Goal: Task Accomplishment & Management: Manage account settings

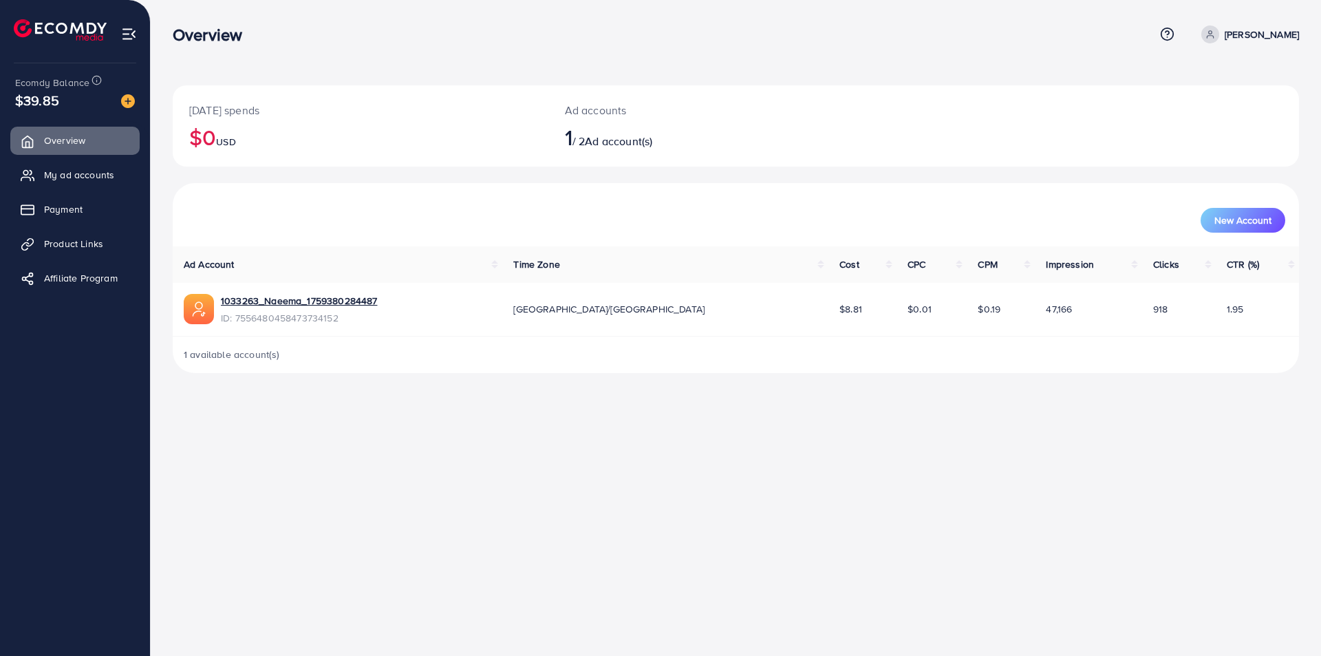
click at [693, 61] on div "[DATE] spends $0 USD Ad accounts 1 / 2 Ad account(s) New Account Ad Account Tim…" at bounding box center [736, 197] width 1170 height 395
click at [79, 173] on span "My ad accounts" at bounding box center [82, 175] width 70 height 14
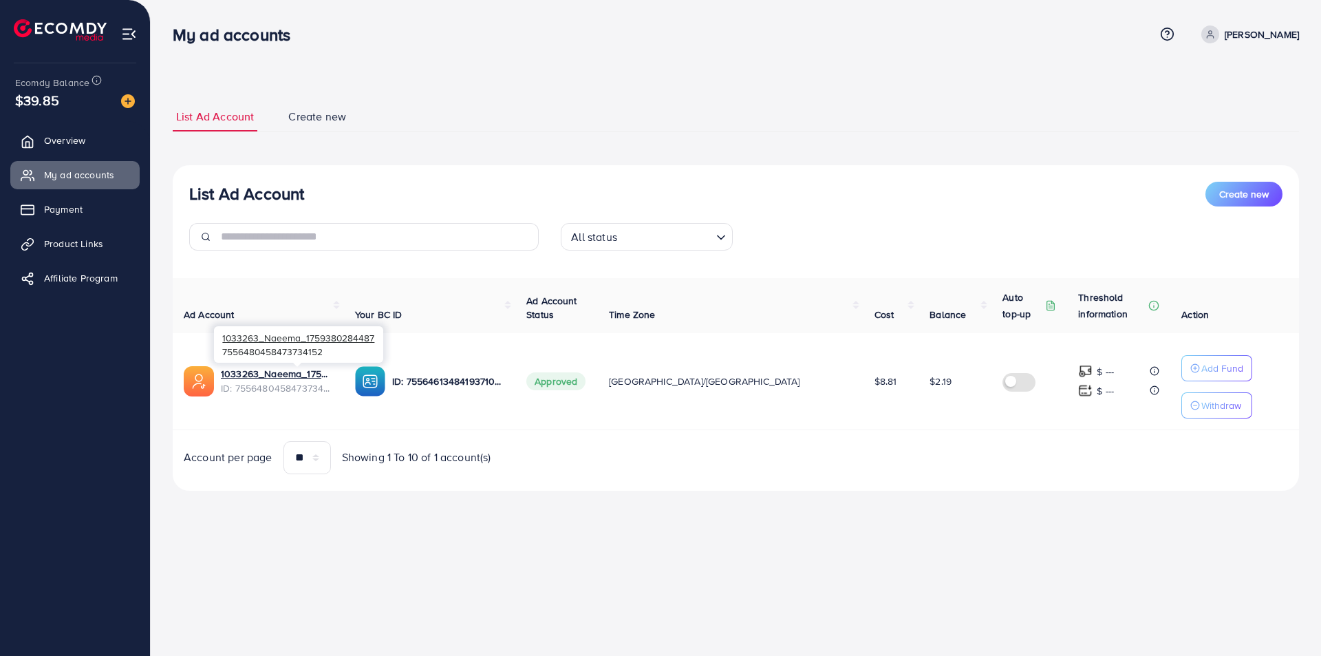
click at [244, 381] on span "ID: 7556480458473734152" at bounding box center [277, 388] width 112 height 14
click at [248, 376] on link "1033263_Naeema_1759380284487" at bounding box center [277, 374] width 112 height 14
click at [71, 240] on span "Product Links" at bounding box center [76, 244] width 59 height 14
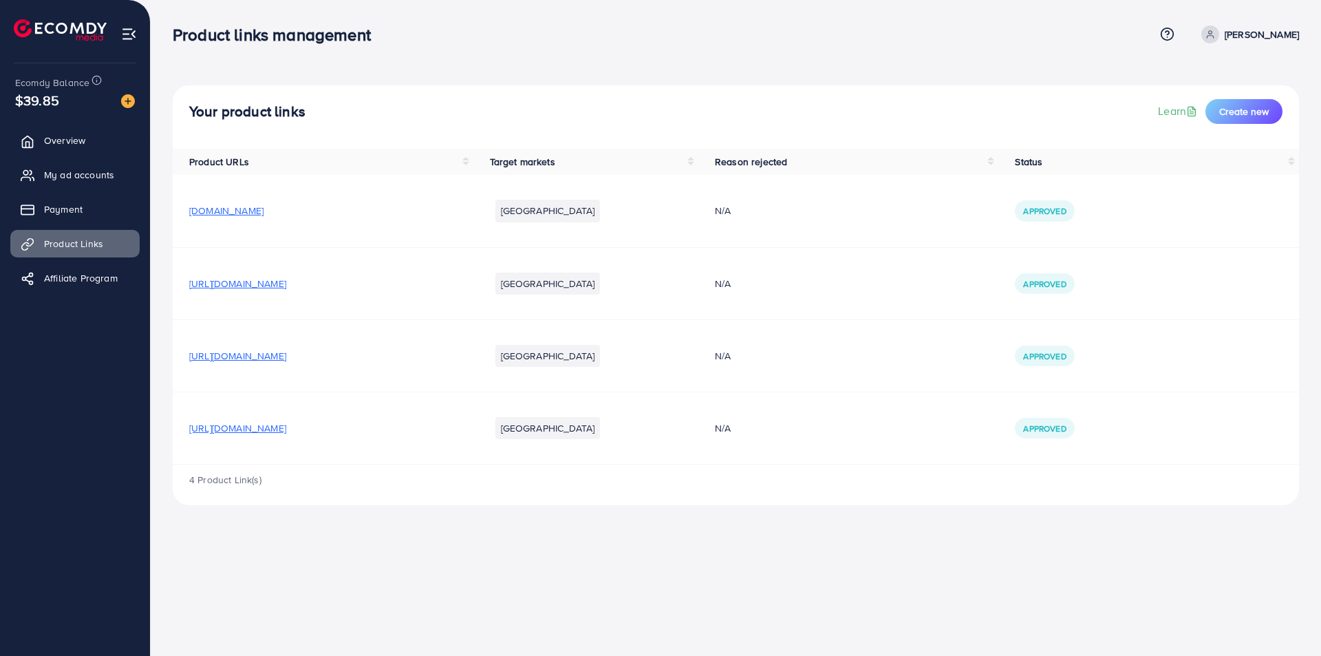
click at [286, 354] on span "[URL][DOMAIN_NAME]" at bounding box center [237, 356] width 97 height 14
